Goal: Task Accomplishment & Management: Manage account settings

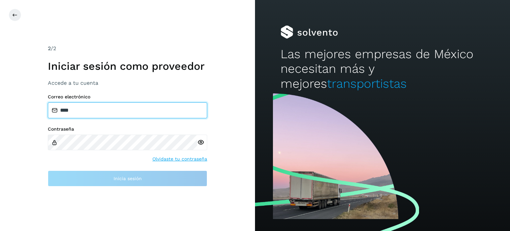
drag, startPoint x: 95, startPoint y: 113, endPoint x: 53, endPoint y: 109, distance: 42.7
click at [53, 109] on div "Correo electrónico ****" at bounding box center [127, 106] width 159 height 24
type input "**********"
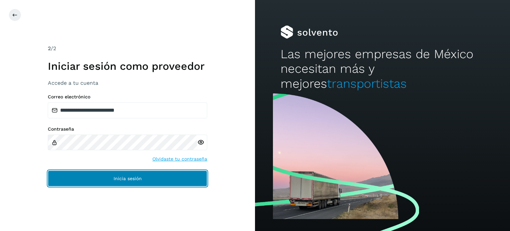
click at [74, 175] on button "Inicia sesión" at bounding box center [127, 178] width 159 height 16
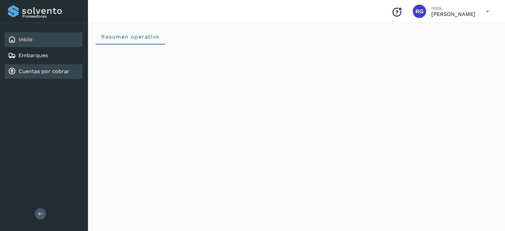
click at [58, 64] on div "Cuentas por cobrar" at bounding box center [44, 71] width 78 height 15
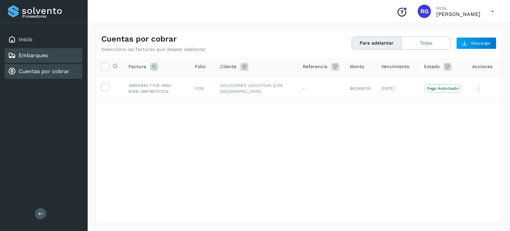
click at [56, 54] on div "Embarques" at bounding box center [44, 55] width 78 height 15
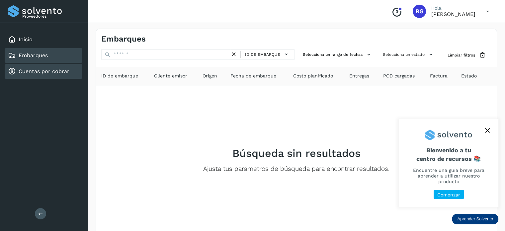
click at [58, 69] on link "Cuentas por cobrar" at bounding box center [44, 71] width 51 height 6
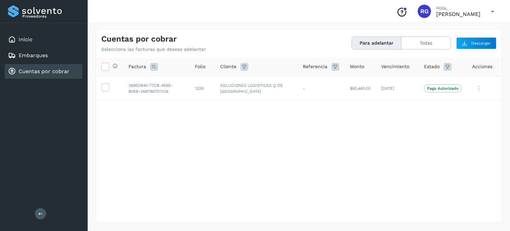
click at [267, 137] on div "Selecciona todas las facturas disponibles para adelanto Factura Folio Cliente R…" at bounding box center [299, 126] width 406 height 138
click at [349, 127] on div "Selecciona todas las facturas disponibles para adelanto Factura Folio Cliente R…" at bounding box center [299, 126] width 406 height 138
drag, startPoint x: 203, startPoint y: 115, endPoint x: 181, endPoint y: 13, distance: 104.4
click at [194, 62] on div "Selecciona todas las facturas disponibles para adelanto Factura Folio Cliente R…" at bounding box center [299, 126] width 406 height 138
